Goal: Task Accomplishment & Management: Complete application form

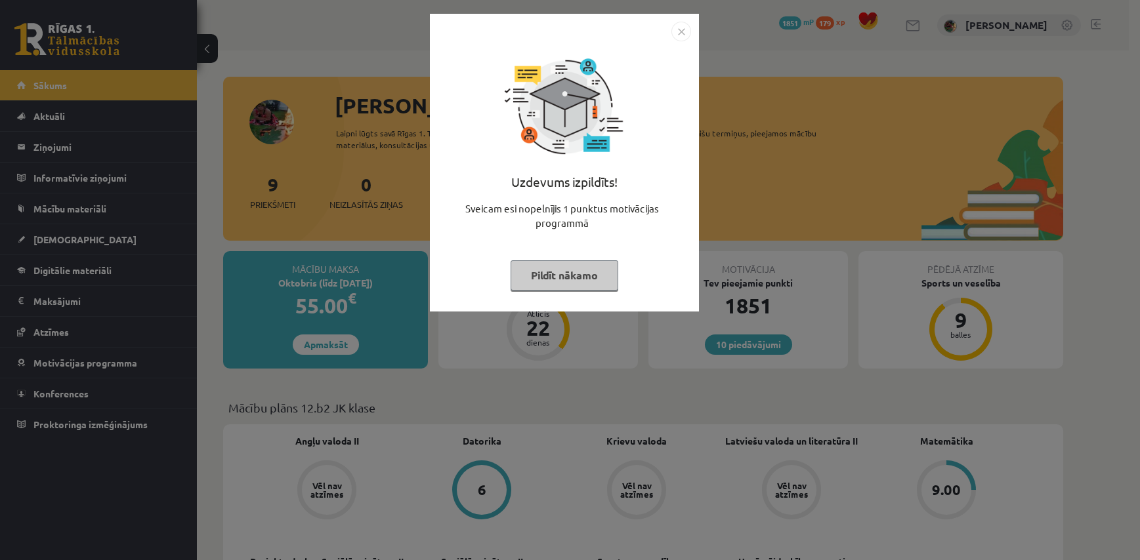
click at [562, 282] on button "Pildīt nākamo" at bounding box center [565, 276] width 108 height 30
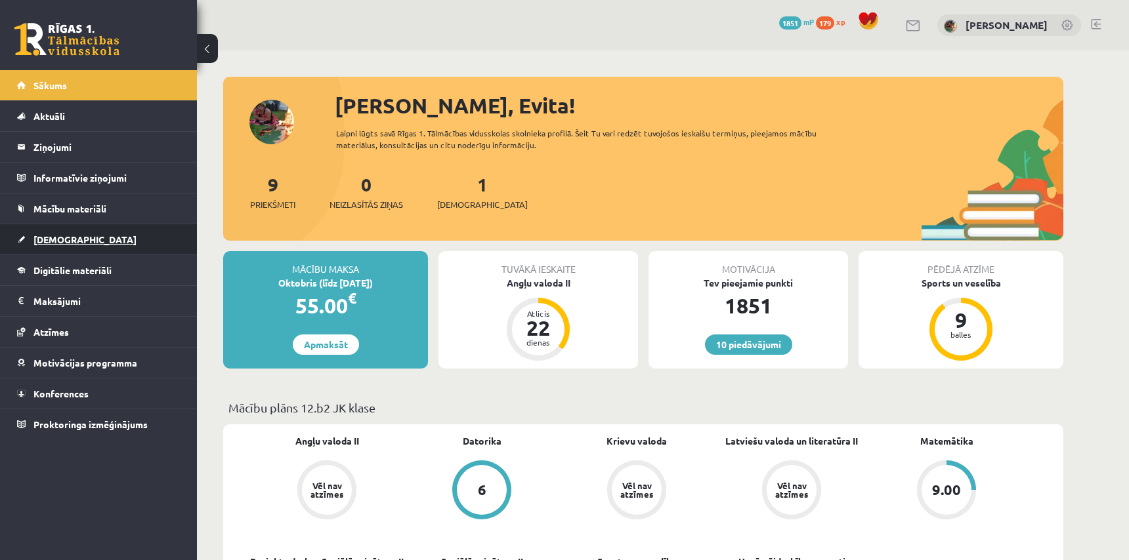
click at [54, 236] on span "[DEMOGRAPHIC_DATA]" at bounding box center [84, 240] width 103 height 12
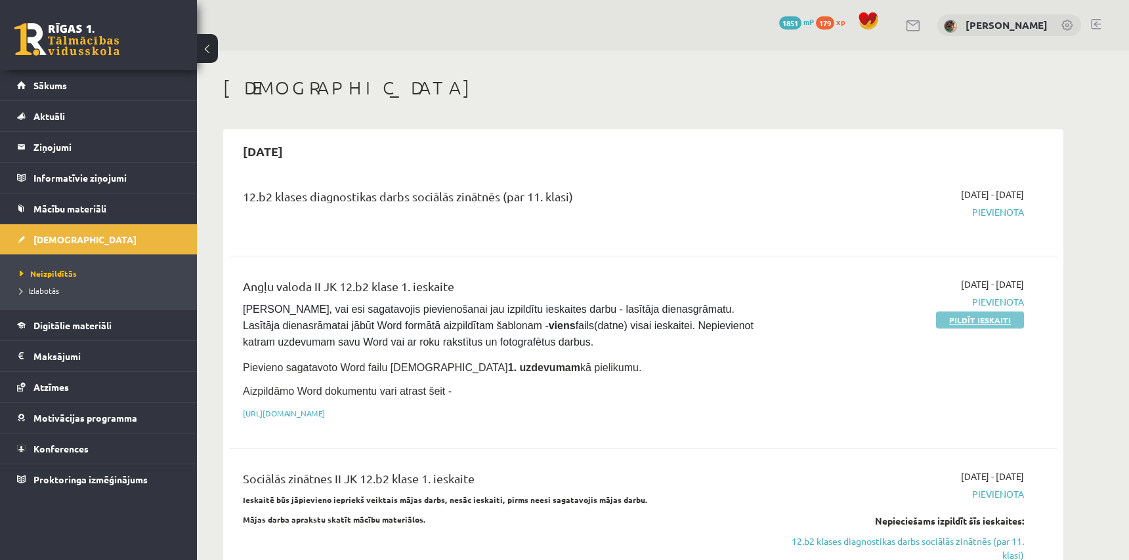
click at [973, 318] on link "Pildīt ieskaiti" at bounding box center [980, 320] width 88 height 17
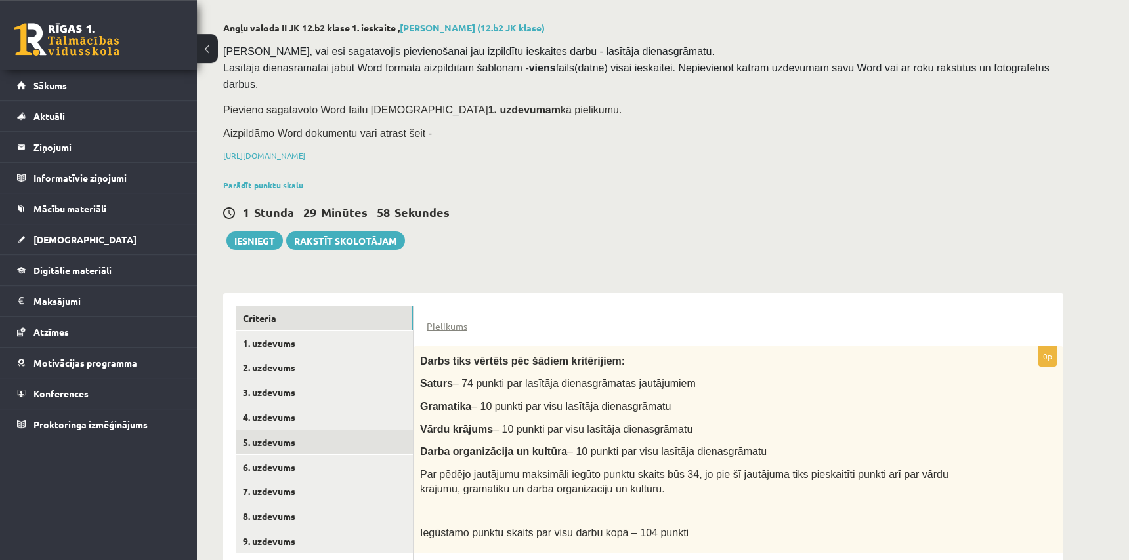
scroll to position [101, 0]
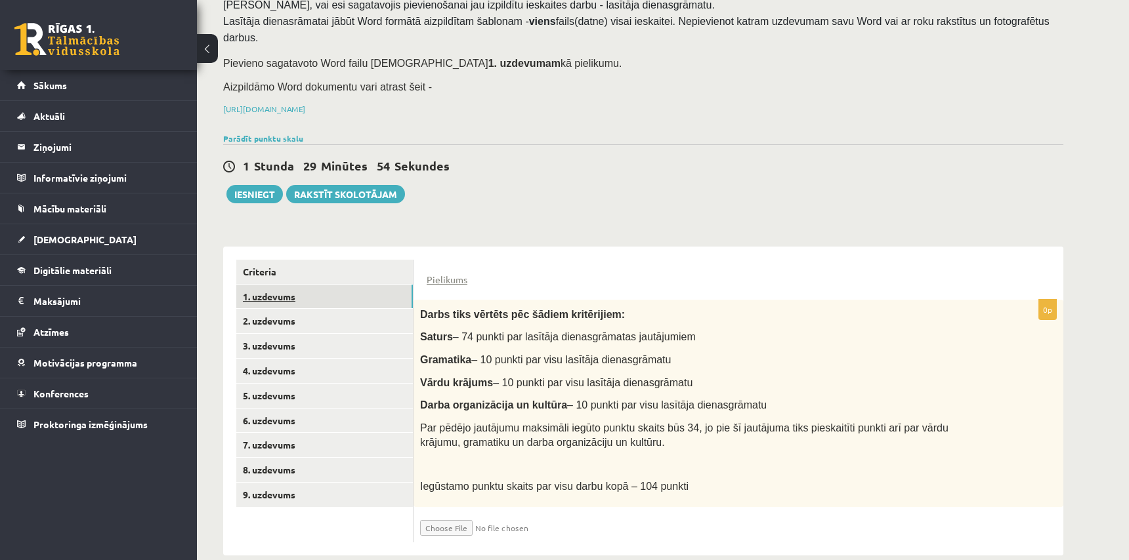
click at [282, 285] on link "1. uzdevums" at bounding box center [324, 297] width 177 height 24
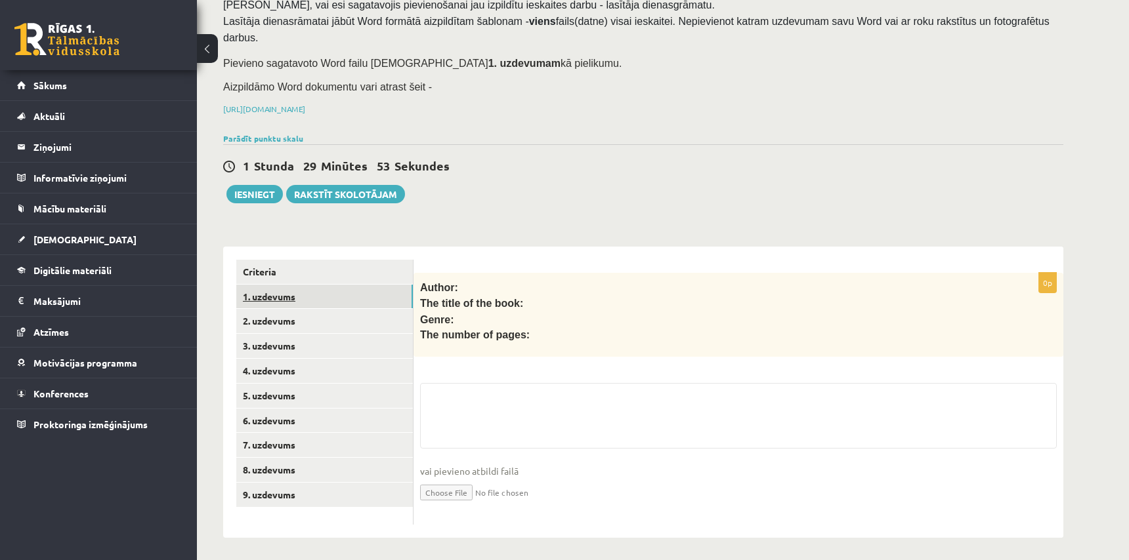
scroll to position [80, 0]
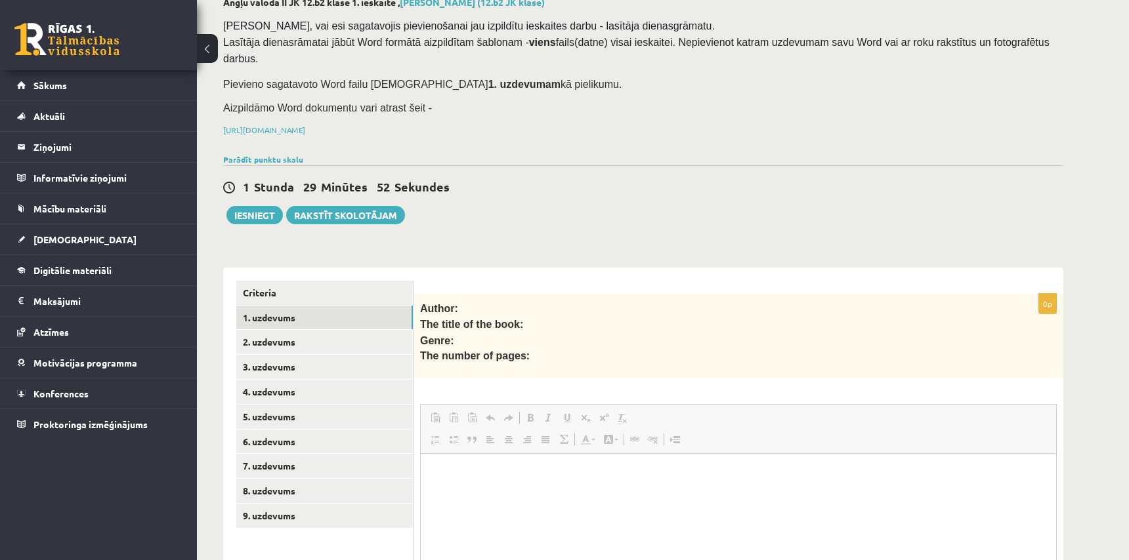
click at [452, 404] on fieldset "Rich Text Editor, wiswyg-editor-user-answer-47024818893720 Editor toolbars Past…" at bounding box center [738, 537] width 637 height 267
click at [444, 476] on p "Editor, wiswyg-editor-user-answer-47024818893720" at bounding box center [738, 474] width 609 height 14
click at [635, 473] on p "**********" at bounding box center [738, 474] width 609 height 14
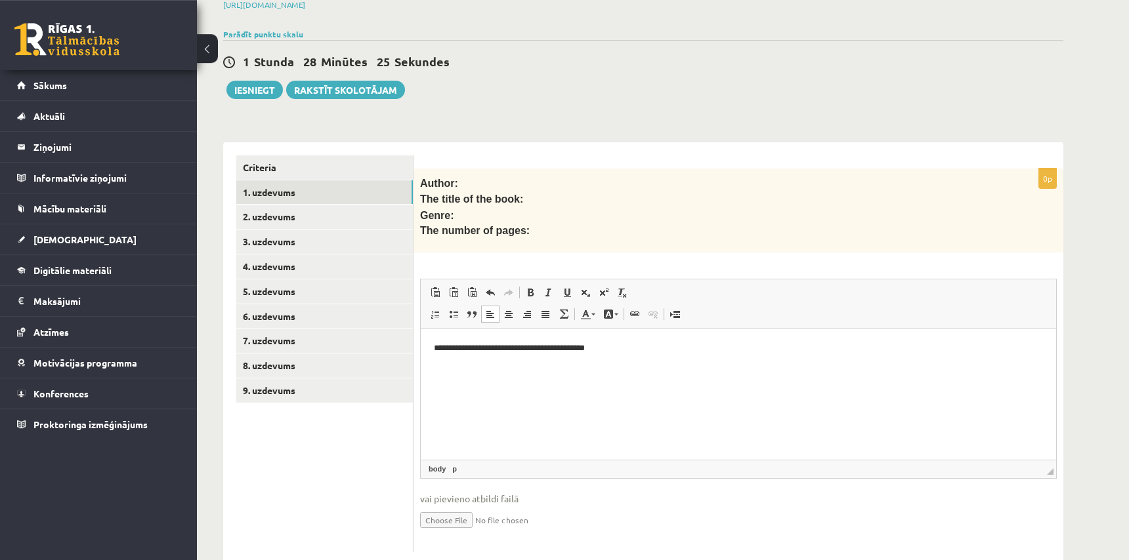
scroll to position [213, 0]
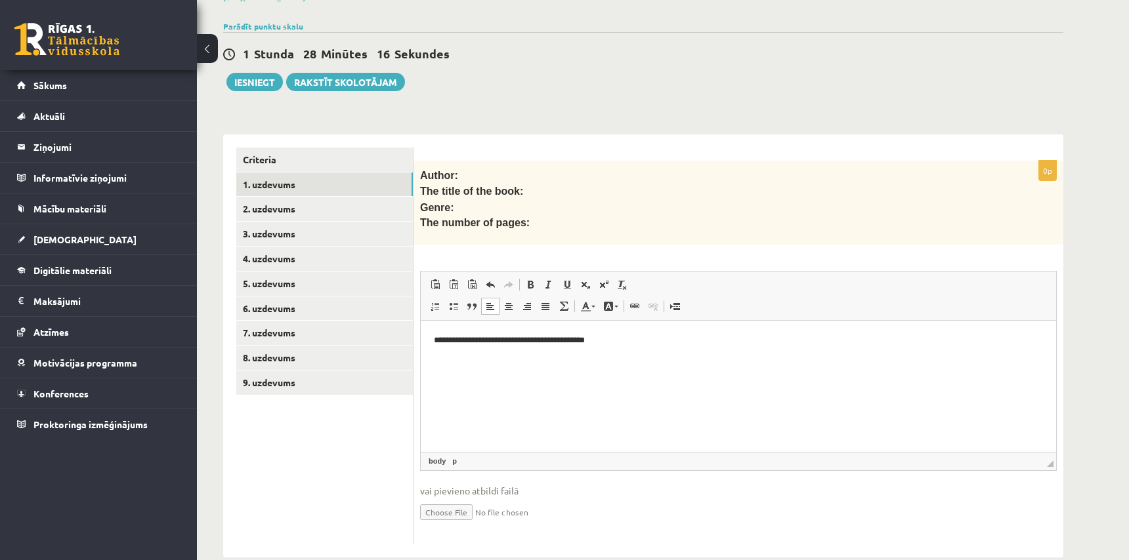
click at [443, 498] on input "file" at bounding box center [738, 511] width 637 height 27
type input "**********"
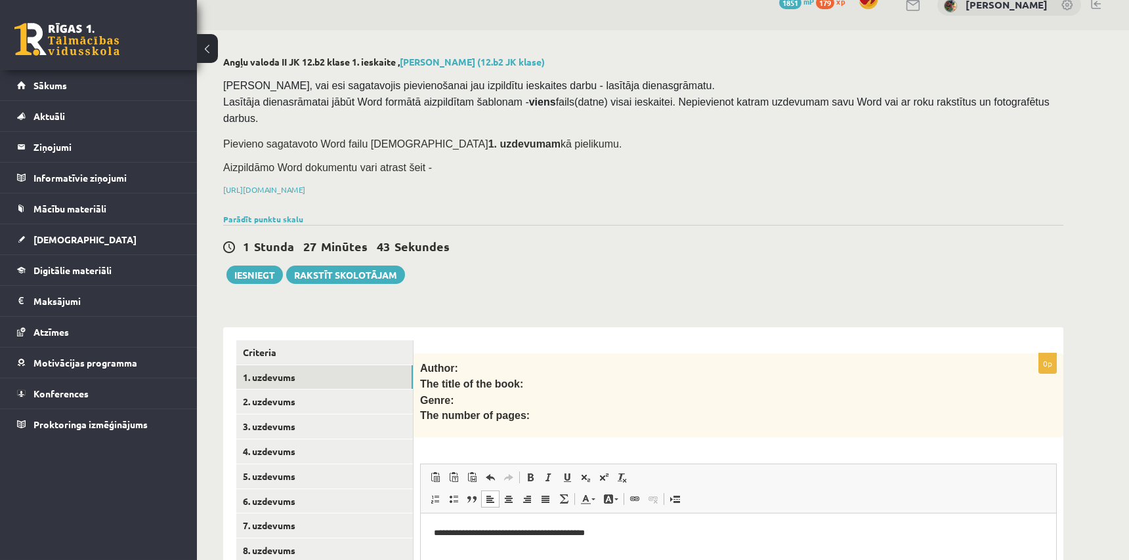
scroll to position [0, 0]
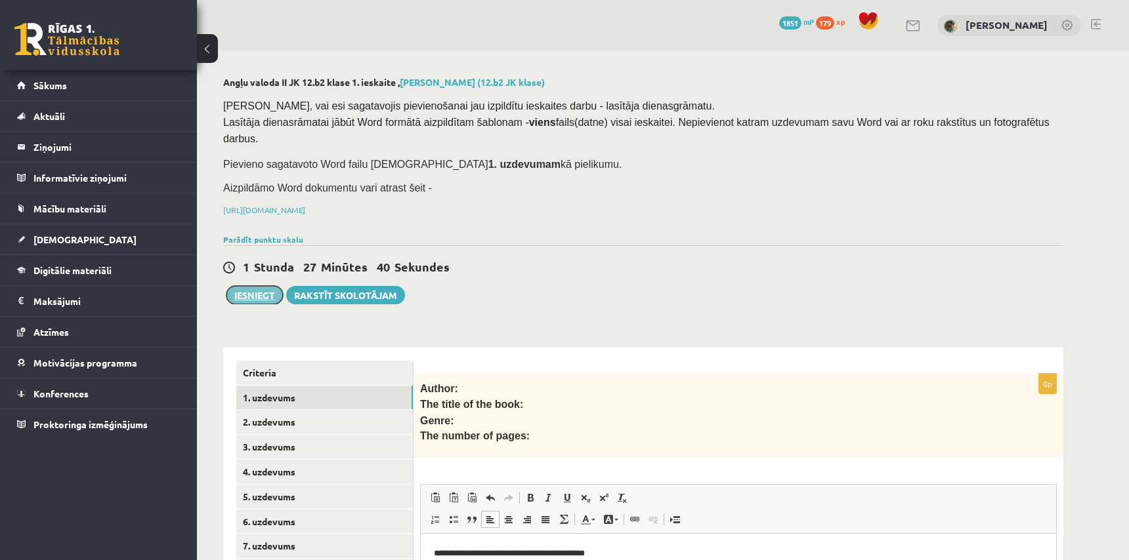
click at [263, 286] on button "Iesniegt" at bounding box center [254, 295] width 56 height 18
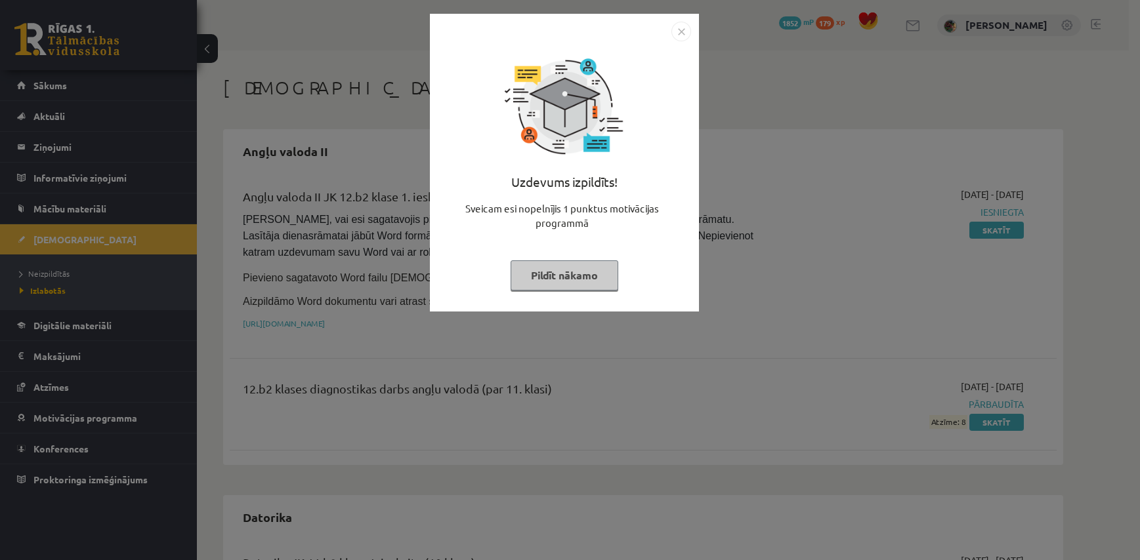
click at [584, 278] on button "Pildīt nākamo" at bounding box center [565, 276] width 108 height 30
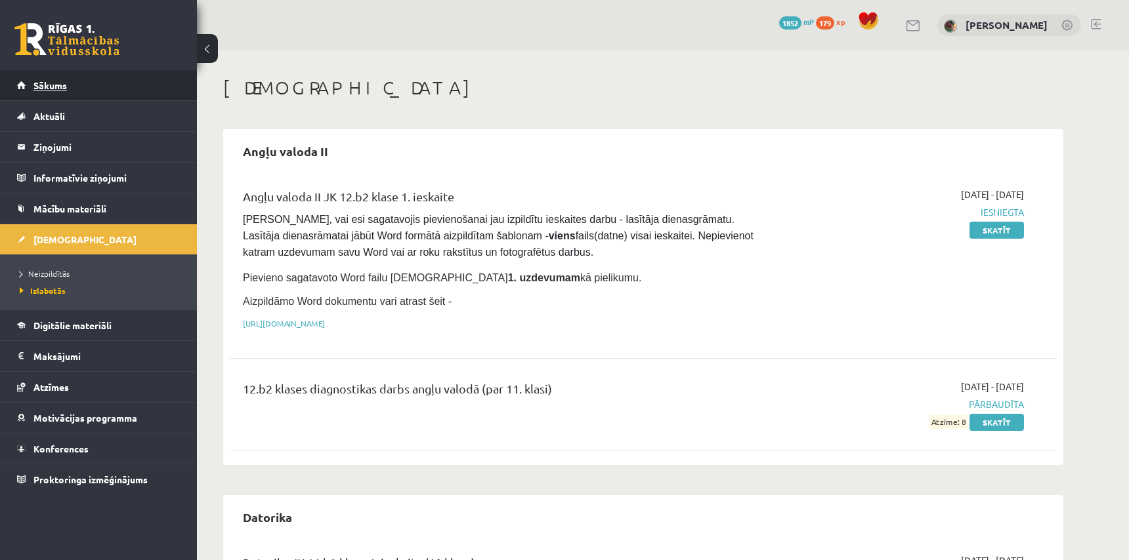
click at [69, 85] on link "Sākums" at bounding box center [98, 85] width 163 height 30
